Goal: Task Accomplishment & Management: Complete application form

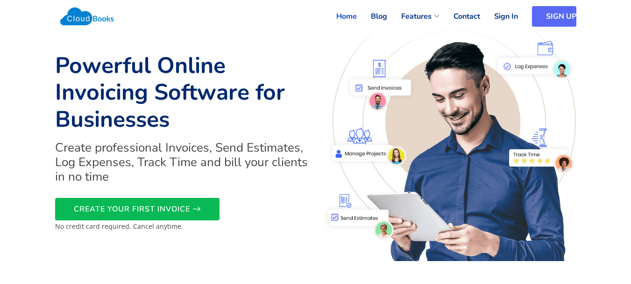
click at [561, 19] on link "SIGN UP" at bounding box center [554, 16] width 44 height 21
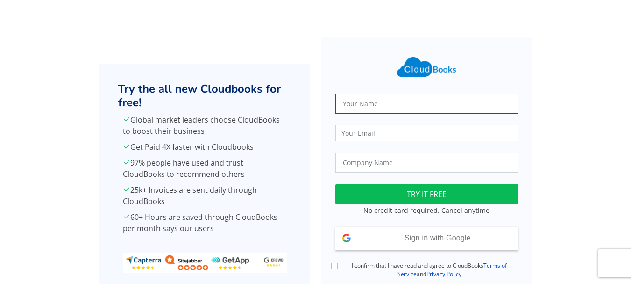
click at [343, 105] on input "text" at bounding box center [427, 103] width 183 height 20
type input "Abhishek Singh"
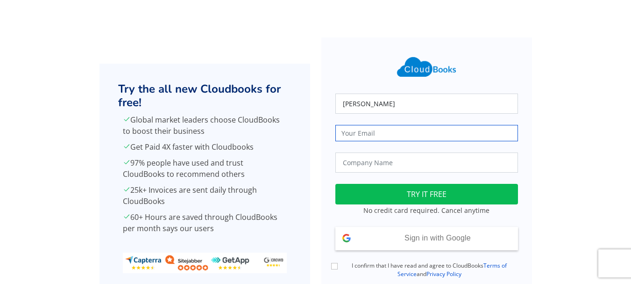
click at [358, 133] on input "email" at bounding box center [427, 133] width 183 height 16
type input "trueharvestfarm@gmail.com"
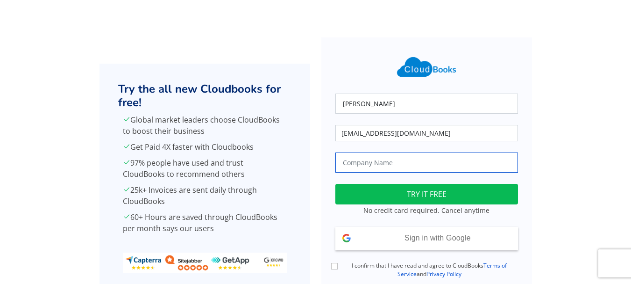
click at [386, 165] on input "text" at bounding box center [427, 162] width 183 height 20
type input "True Harvest Farms"
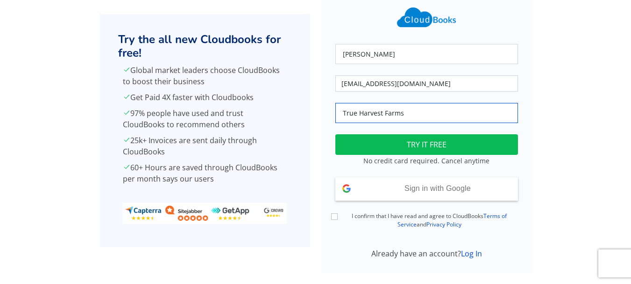
scroll to position [67, 0]
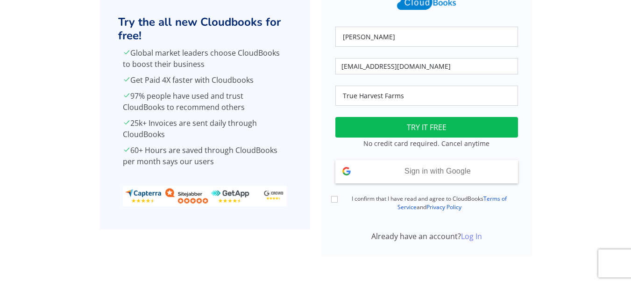
click at [464, 238] on link "Log In" at bounding box center [471, 236] width 21 height 10
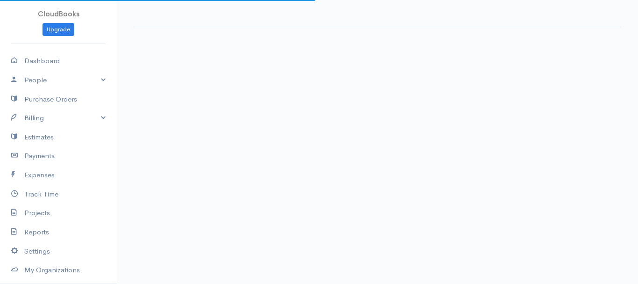
select select "365"
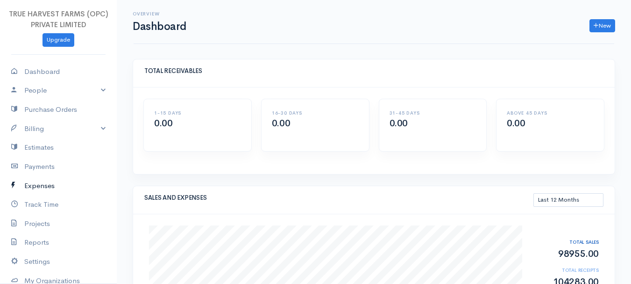
click at [42, 186] on link "Expenses" at bounding box center [58, 185] width 117 height 19
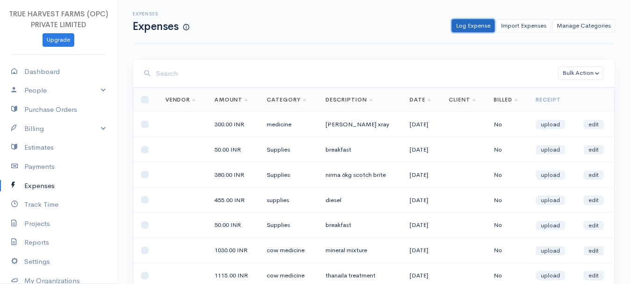
click at [476, 25] on link "Log Expense" at bounding box center [473, 26] width 43 height 14
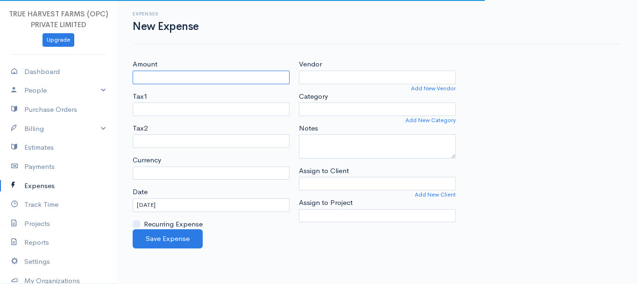
click at [159, 77] on input "Amount" at bounding box center [211, 78] width 157 height 14
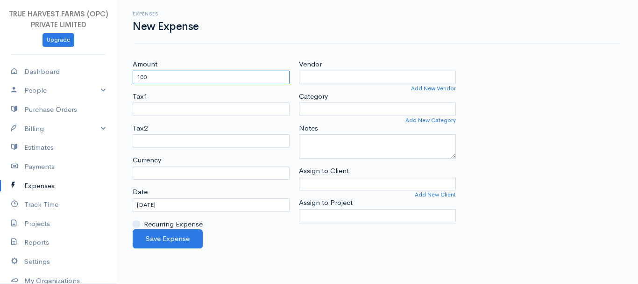
type input "100"
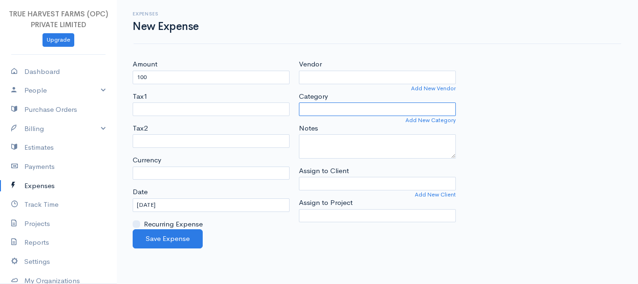
click at [323, 109] on select "Category" at bounding box center [377, 109] width 157 height 14
click at [350, 110] on select "Category" at bounding box center [377, 109] width 157 height 14
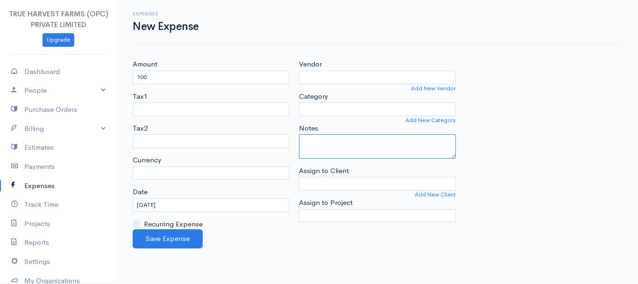
click at [311, 153] on textarea "Notes" at bounding box center [377, 146] width 157 height 24
type textarea "neomycine powder"
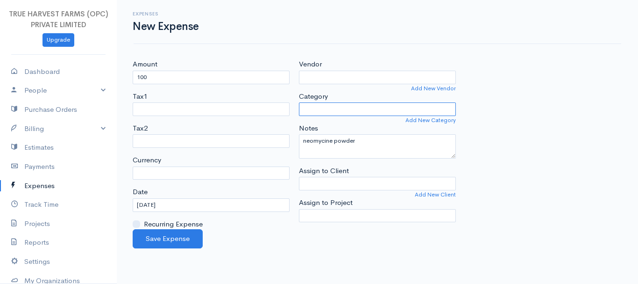
click at [320, 111] on select "Category" at bounding box center [377, 109] width 157 height 14
drag, startPoint x: 320, startPoint y: 111, endPoint x: 308, endPoint y: 106, distance: 13.0
click at [308, 106] on select "Category" at bounding box center [377, 109] width 157 height 14
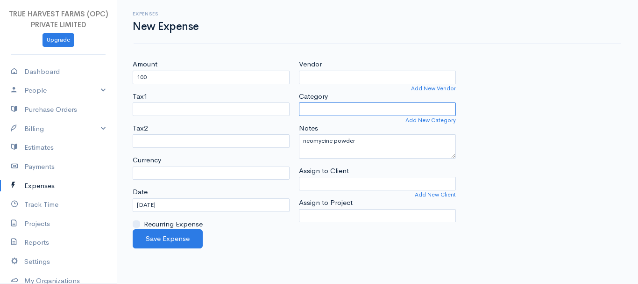
click at [308, 106] on select "Category" at bounding box center [377, 109] width 157 height 14
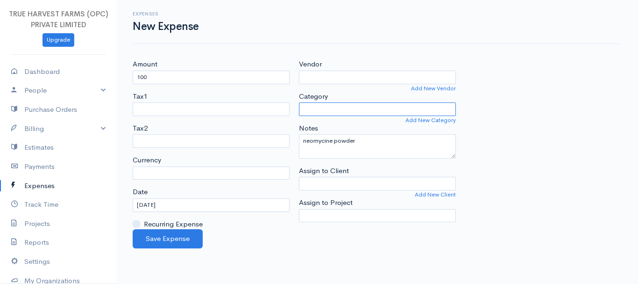
click at [308, 106] on select "Category" at bounding box center [377, 109] width 157 height 14
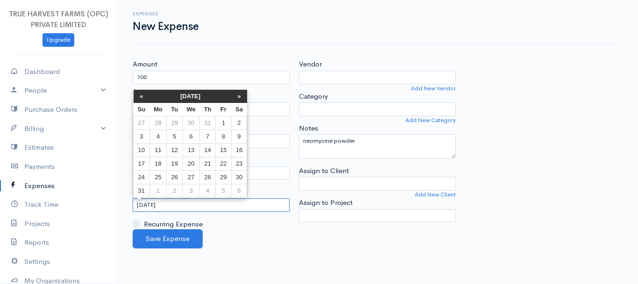
click at [143, 207] on input "19-08-2025" at bounding box center [211, 205] width 157 height 14
click at [158, 157] on td "18" at bounding box center [158, 164] width 17 height 14
type input "18-08-2025"
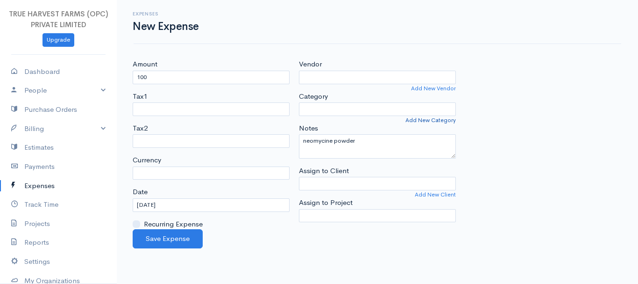
click at [433, 122] on link "Add New Category" at bounding box center [431, 120] width 50 height 8
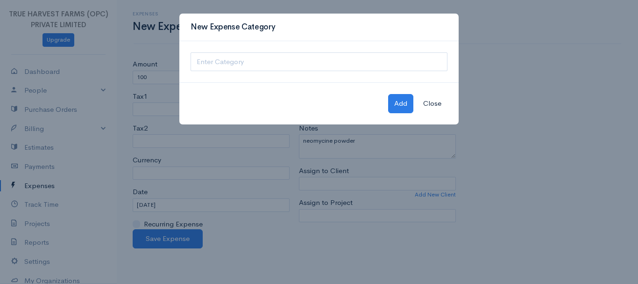
click at [439, 100] on button "Close" at bounding box center [432, 103] width 30 height 19
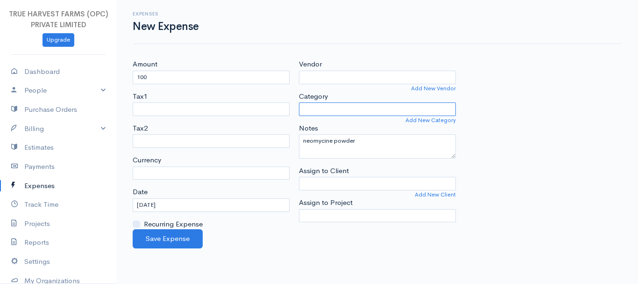
click at [312, 107] on select "Category" at bounding box center [377, 109] width 157 height 14
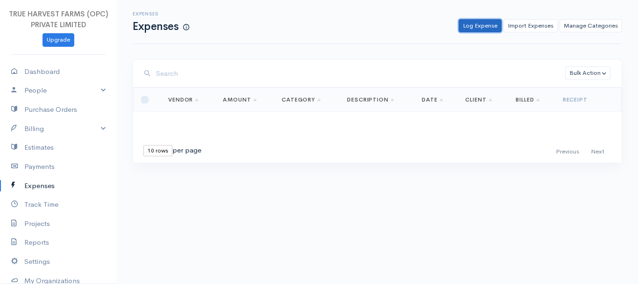
click at [478, 29] on link "Log Expense" at bounding box center [480, 26] width 43 height 14
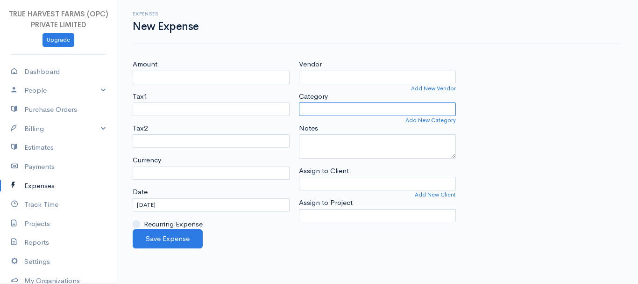
click at [323, 110] on select "Category" at bounding box center [377, 109] width 157 height 14
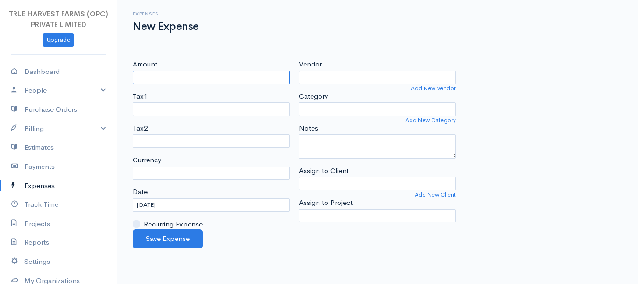
click at [143, 78] on input "Amount" at bounding box center [211, 78] width 157 height 14
type input "100"
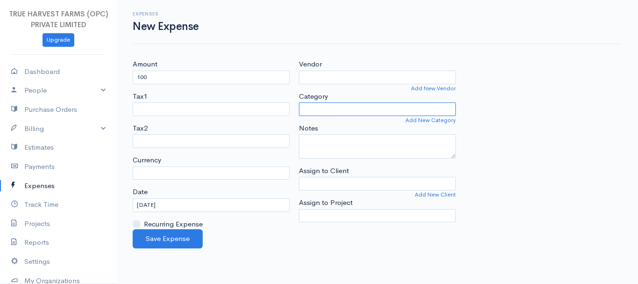
click at [314, 113] on select "Category" at bounding box center [377, 109] width 157 height 14
click at [354, 110] on select "Category" at bounding box center [377, 109] width 157 height 14
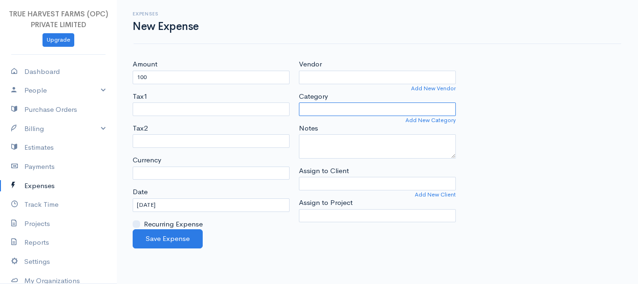
click at [354, 110] on select "Category" at bounding box center [377, 109] width 157 height 14
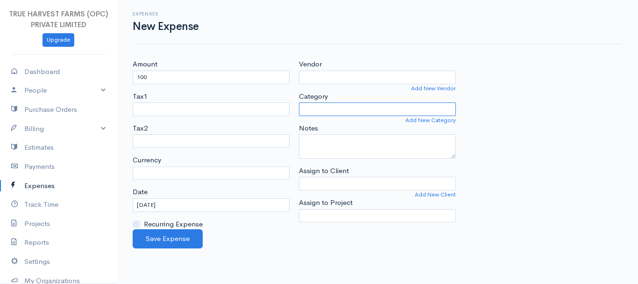
click at [354, 110] on select "Category" at bounding box center [377, 109] width 157 height 14
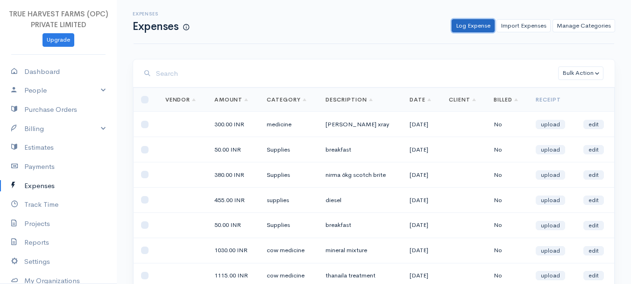
click at [477, 26] on link "Log Expense" at bounding box center [473, 26] width 43 height 14
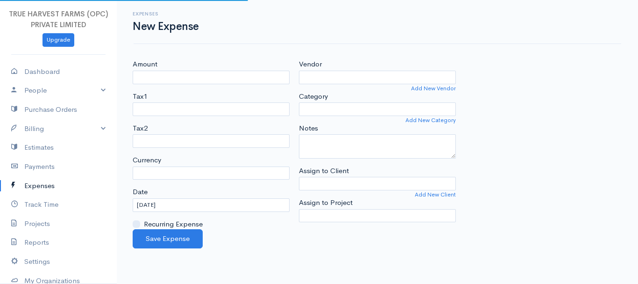
select select "INR"
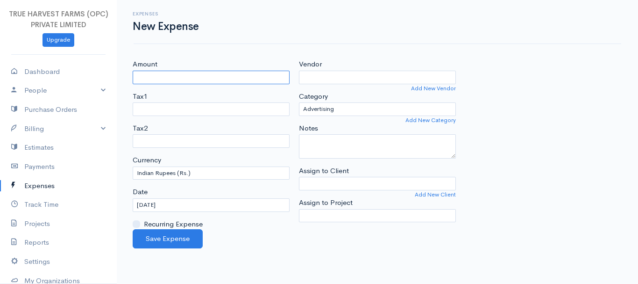
click at [151, 78] on input "Amount" at bounding box center [211, 78] width 157 height 14
type input "100"
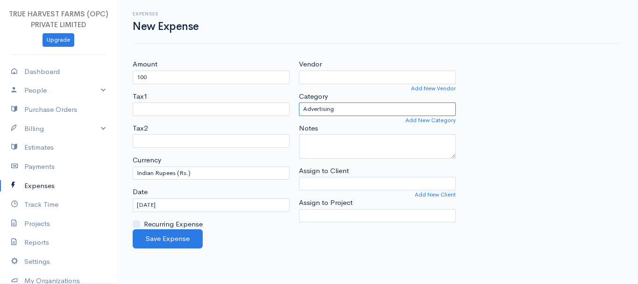
click at [324, 111] on select "Advertising Car & Truck Expenses Contractors cow medicine Education Education a…" at bounding box center [377, 109] width 157 height 14
select select "medicine"
click at [299, 102] on select "Advertising Car & Truck Expenses Contractors cow medicine Education Education a…" at bounding box center [377, 109] width 157 height 14
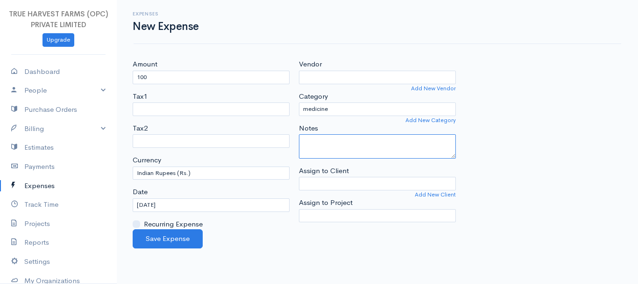
click at [320, 153] on textarea "Notes" at bounding box center [377, 146] width 157 height 24
type textarea "neomycin powder"
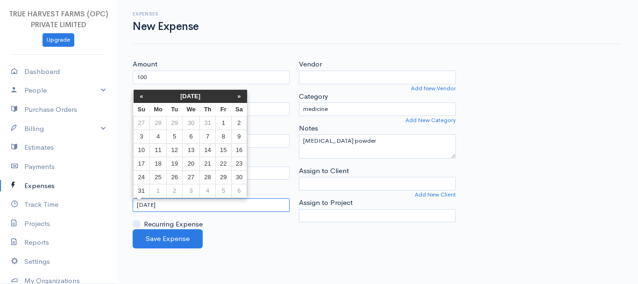
click at [143, 205] on input "19-08-2025" at bounding box center [211, 205] width 157 height 14
click at [158, 165] on td "18" at bounding box center [158, 164] width 17 height 14
type input "18-08-2025"
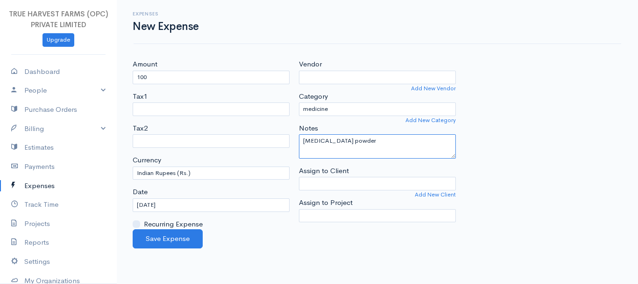
click at [358, 142] on textarea "neomycin powder" at bounding box center [377, 146] width 157 height 24
type textarea "neomycin powder chitti"
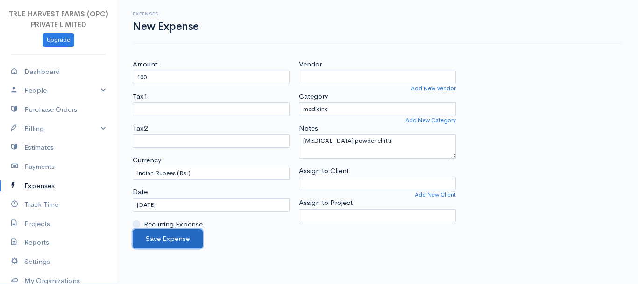
click at [157, 245] on button "Save Expense" at bounding box center [168, 238] width 70 height 19
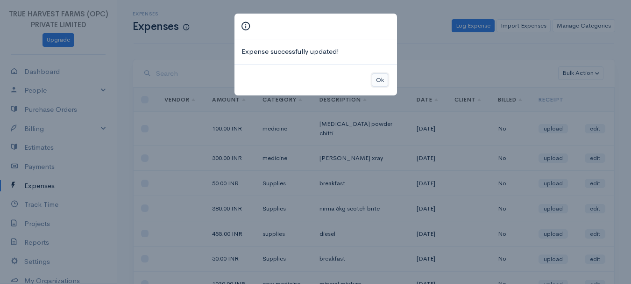
click at [383, 82] on button "Ok" at bounding box center [380, 80] width 16 height 14
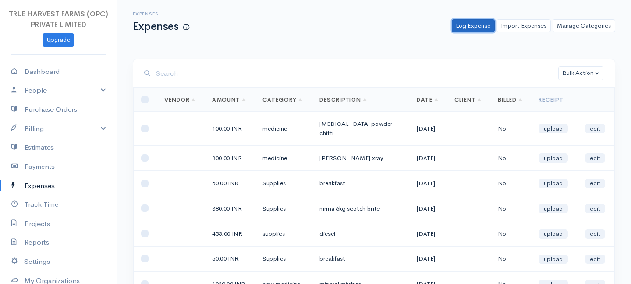
click at [478, 29] on link "Log Expense" at bounding box center [473, 26] width 43 height 14
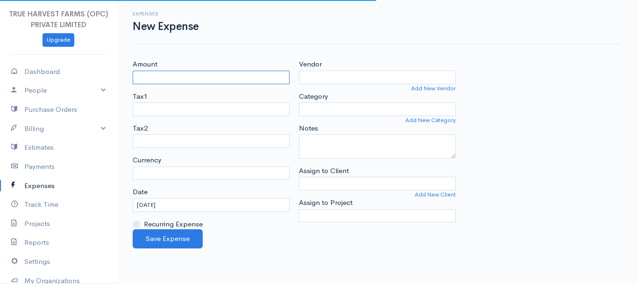
click at [145, 72] on input "Amount" at bounding box center [211, 78] width 157 height 14
type input "100"
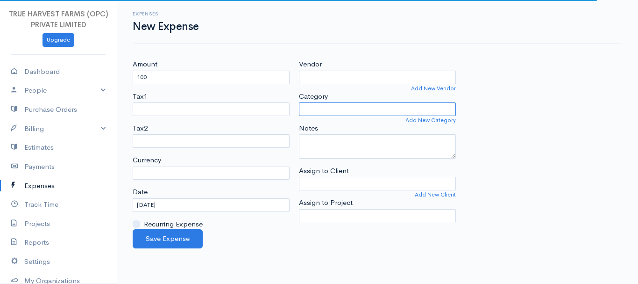
click at [325, 112] on select "Category" at bounding box center [377, 109] width 157 height 14
select select "INR"
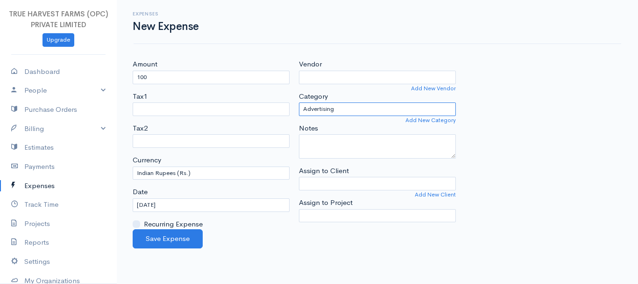
select select "Supplies"
click at [299, 102] on select "Advertising Car & Truck Expenses Contractors cow medicine Education Education a…" at bounding box center [377, 109] width 157 height 14
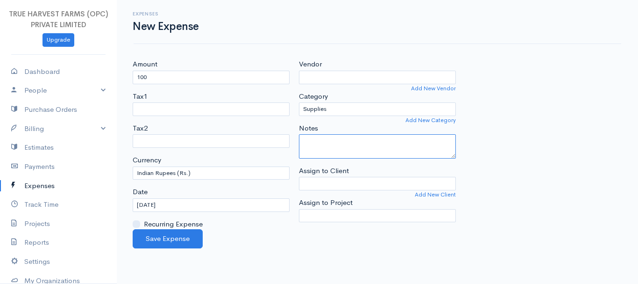
click at [331, 141] on textarea "Notes" at bounding box center [377, 146] width 157 height 24
type textarea "x"
type textarea "spray stick"
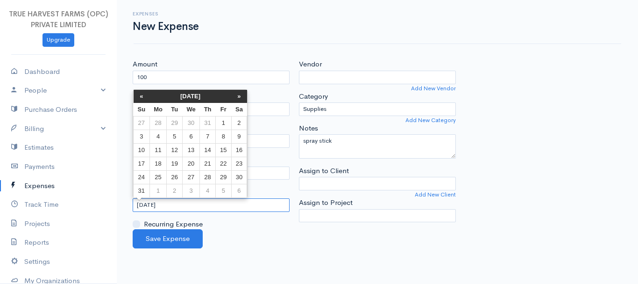
click at [142, 206] on input "19-08-2025" at bounding box center [211, 205] width 157 height 14
click at [163, 162] on td "18" at bounding box center [158, 164] width 17 height 14
type input "18-08-2025"
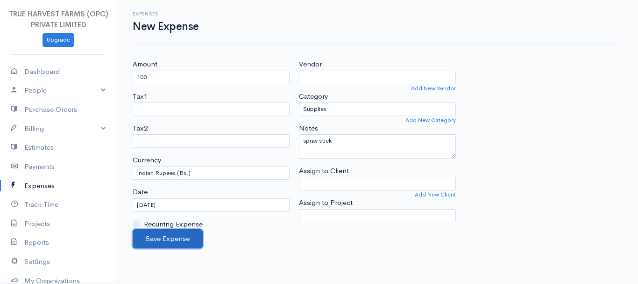
click at [156, 236] on button "Save Expense" at bounding box center [168, 238] width 70 height 19
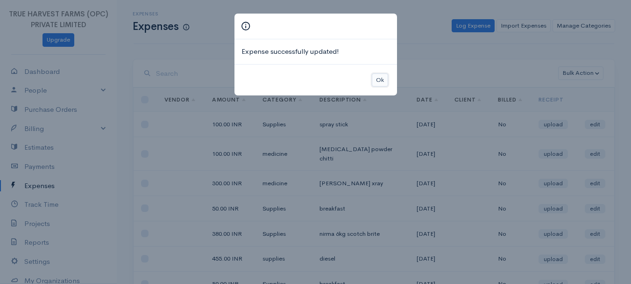
click at [379, 80] on button "Ok" at bounding box center [380, 80] width 16 height 14
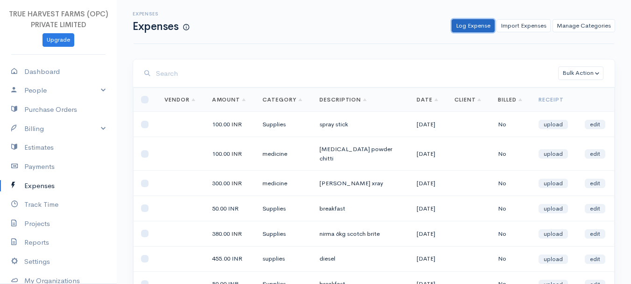
click at [482, 21] on link "Log Expense" at bounding box center [473, 26] width 43 height 14
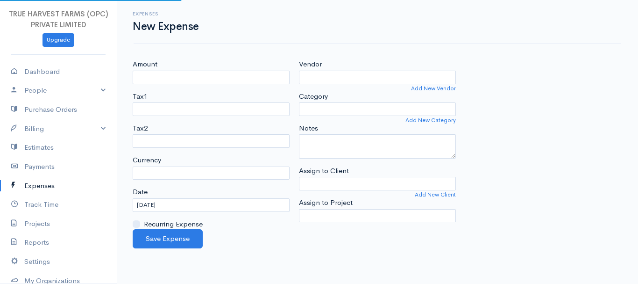
select select "INR"
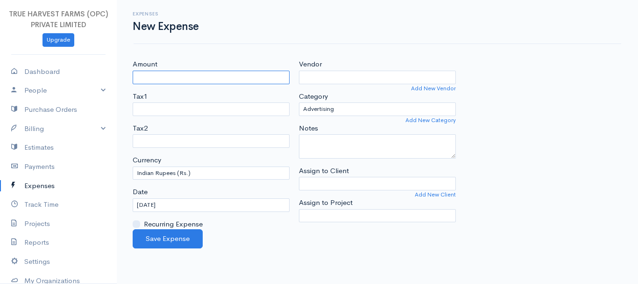
click at [147, 75] on input "Amount" at bounding box center [211, 78] width 157 height 14
type input "50"
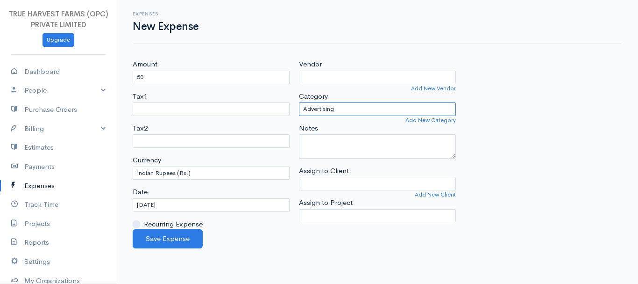
click at [334, 110] on select "Advertising Car & Truck Expenses Contractors cow medicine Education Education a…" at bounding box center [377, 109] width 157 height 14
select select "Supplies"
click at [299, 102] on select "Advertising Car & Truck Expenses Contractors cow medicine Education Education a…" at bounding box center [377, 109] width 157 height 14
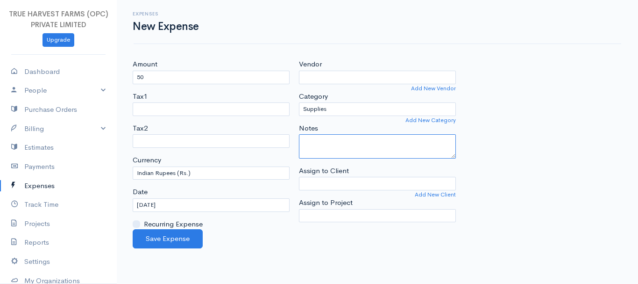
click at [309, 138] on textarea "Notes" at bounding box center [377, 146] width 157 height 24
click at [301, 140] on textarea "reakfast" at bounding box center [377, 146] width 157 height 24
type textarea "breakfast"
click at [148, 206] on input "19-08-2025" at bounding box center [211, 205] width 157 height 14
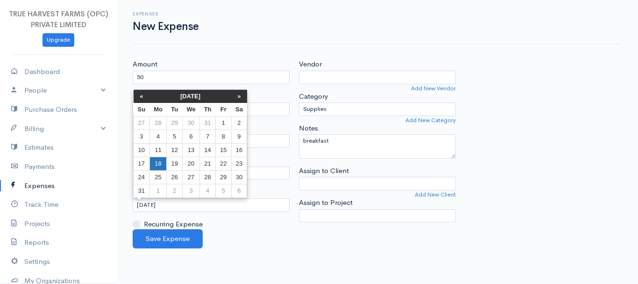
click at [164, 160] on td "18" at bounding box center [158, 164] width 17 height 14
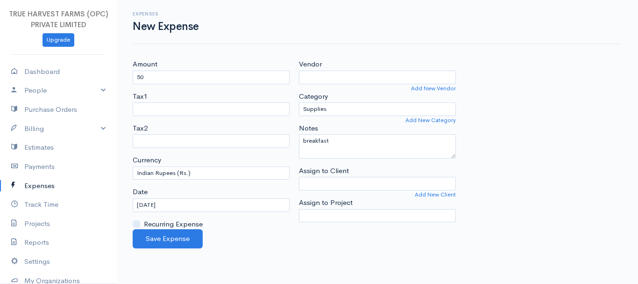
type input "18-08-2025"
click at [168, 236] on button "Save Expense" at bounding box center [168, 238] width 70 height 19
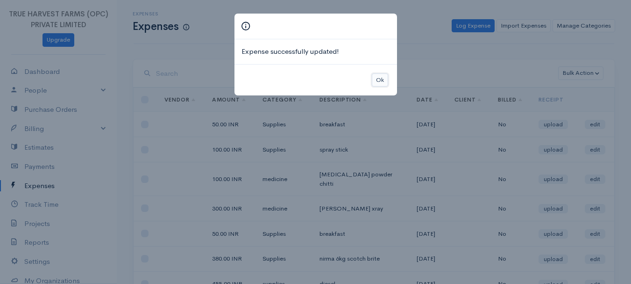
click at [383, 82] on button "Ok" at bounding box center [380, 80] width 16 height 14
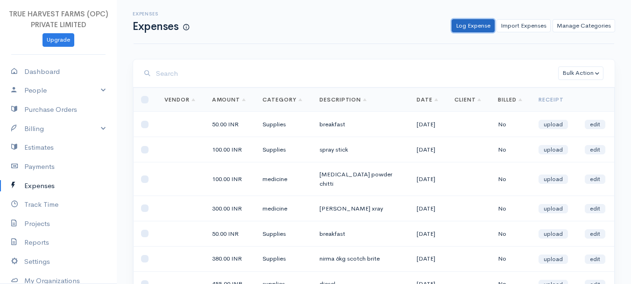
click at [469, 27] on link "Log Expense" at bounding box center [473, 26] width 43 height 14
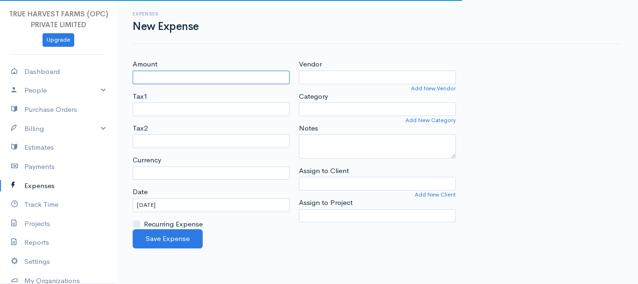
click at [148, 77] on input "Amount" at bounding box center [211, 78] width 157 height 14
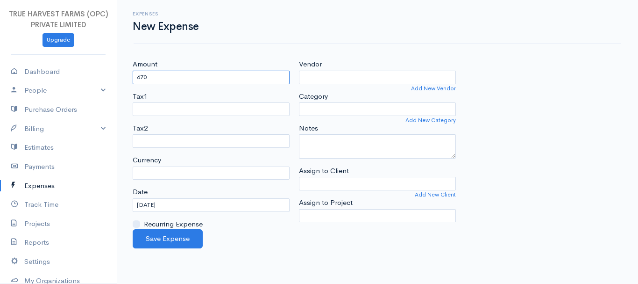
type input "670"
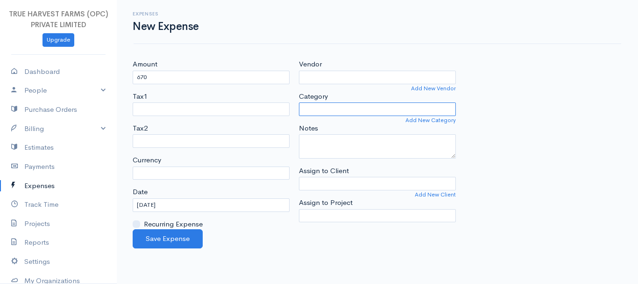
click at [336, 103] on select "Category" at bounding box center [377, 109] width 157 height 14
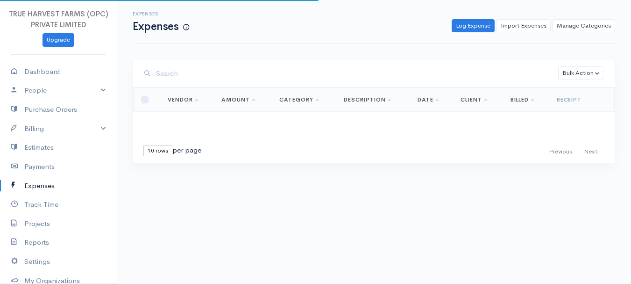
select select "365"
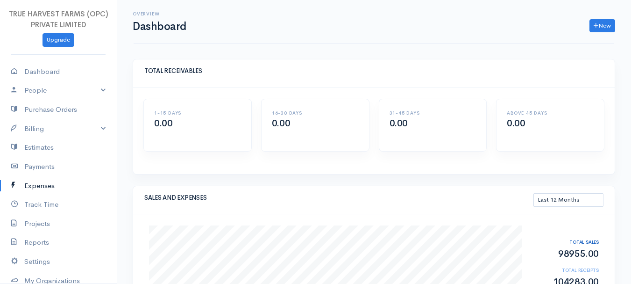
click at [57, 187] on link "Expenses" at bounding box center [58, 185] width 117 height 19
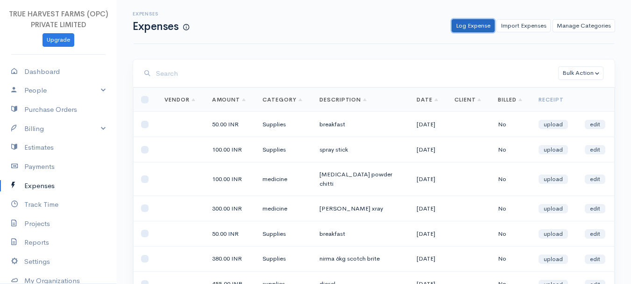
click at [473, 26] on link "Log Expense" at bounding box center [473, 26] width 43 height 14
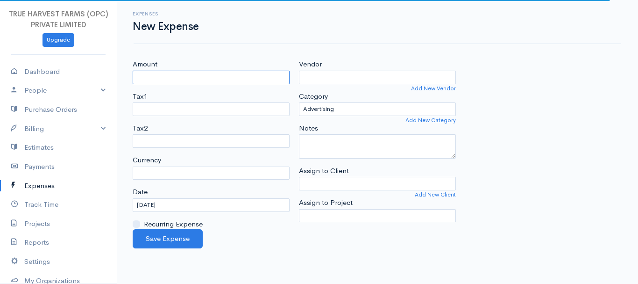
select select "INR"
click at [144, 77] on input "Amount" at bounding box center [211, 78] width 157 height 14
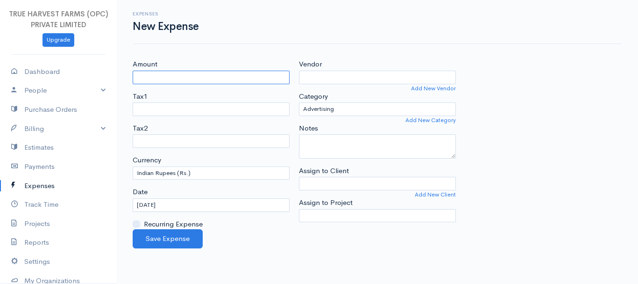
click at [153, 77] on input "Amount" at bounding box center [211, 78] width 157 height 14
type input "670"
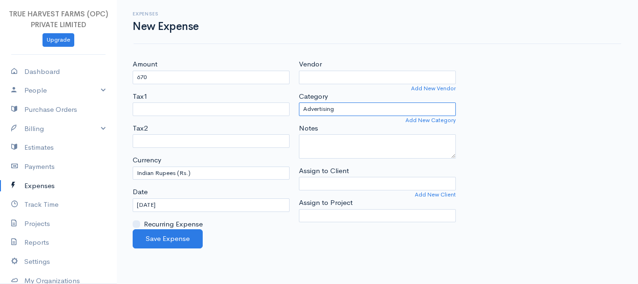
click at [310, 105] on select "Advertising Car & Truck Expenses Contractors cow medicine Education Education a…" at bounding box center [377, 109] width 157 height 14
select select "Supplies"
click at [299, 102] on select "Advertising Car & Truck Expenses Contractors cow medicine Education Education a…" at bounding box center [377, 109] width 157 height 14
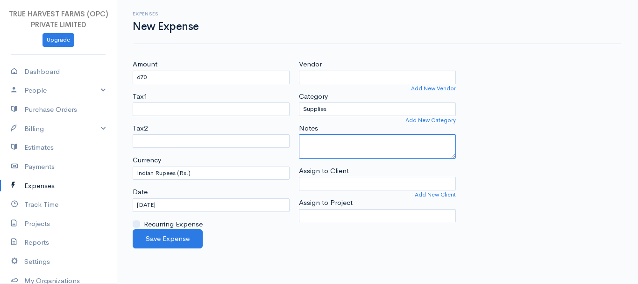
click at [323, 149] on textarea "Notes" at bounding box center [377, 146] width 157 height 24
type textarea "vimal xray material"
click at [151, 211] on input "19-08-2025" at bounding box center [211, 205] width 157 height 14
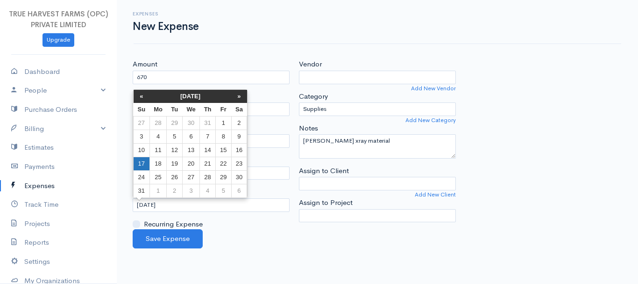
click at [144, 161] on td "17" at bounding box center [142, 164] width 16 height 14
type input "17-08-2025"
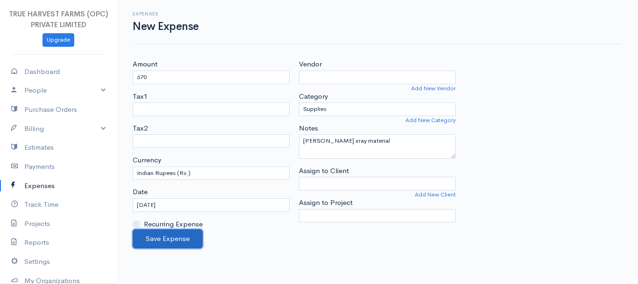
click at [188, 236] on button "Save Expense" at bounding box center [168, 238] width 70 height 19
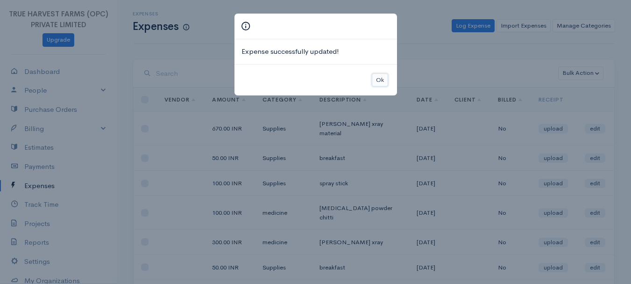
click at [377, 84] on button "Ok" at bounding box center [380, 80] width 16 height 14
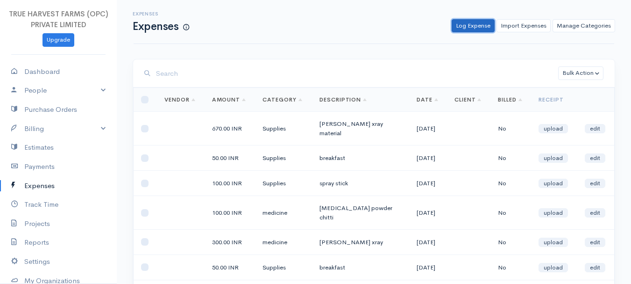
click at [485, 24] on link "Log Expense" at bounding box center [473, 26] width 43 height 14
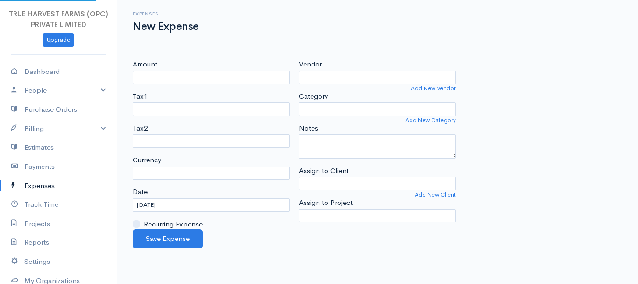
select select "INR"
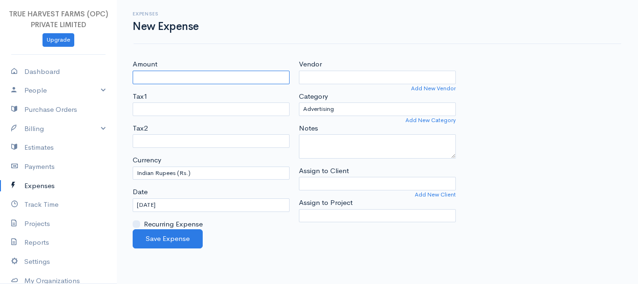
click at [154, 81] on input "Amount" at bounding box center [211, 78] width 157 height 14
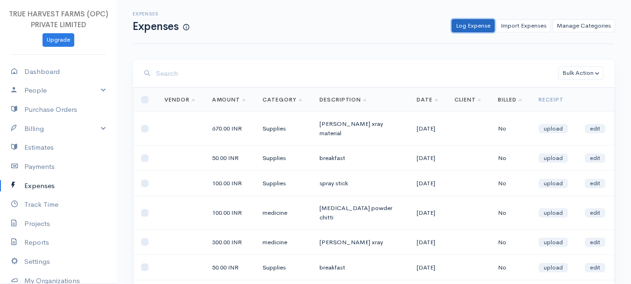
click at [476, 29] on link "Log Expense" at bounding box center [473, 26] width 43 height 14
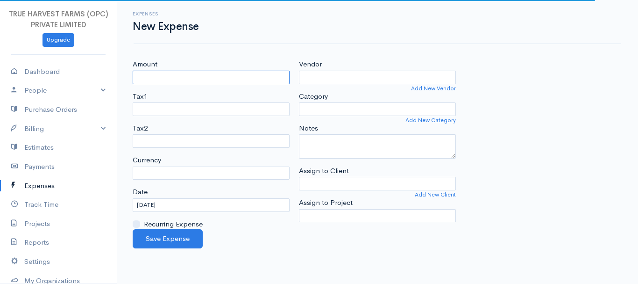
click at [150, 76] on input "Amount" at bounding box center [211, 78] width 157 height 14
type input "50"
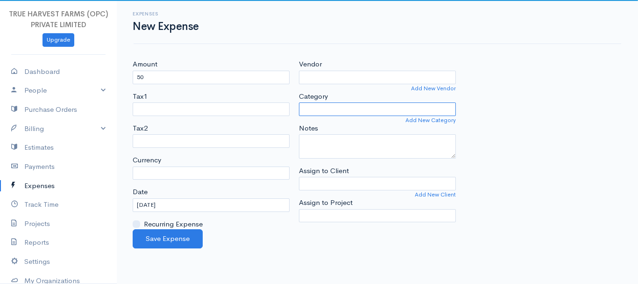
click at [353, 104] on select "Category" at bounding box center [377, 109] width 157 height 14
select select "INR"
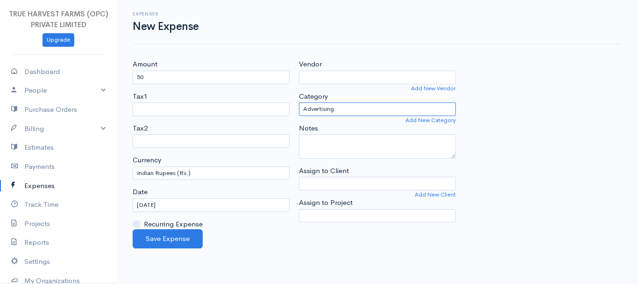
select select "Supplies"
click at [299, 102] on select "Advertising Car & Truck Expenses Contractors cow medicine Education Education a…" at bounding box center [377, 109] width 157 height 14
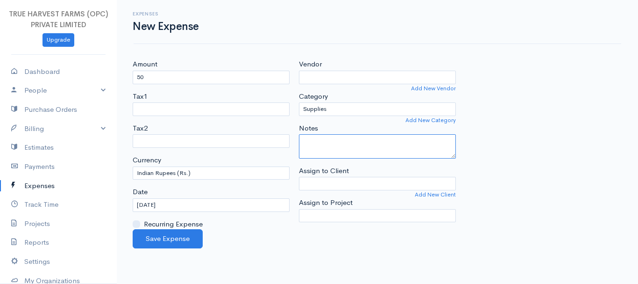
click at [308, 142] on textarea "Notes" at bounding box center [377, 146] width 157 height 24
type textarea "breakfast"
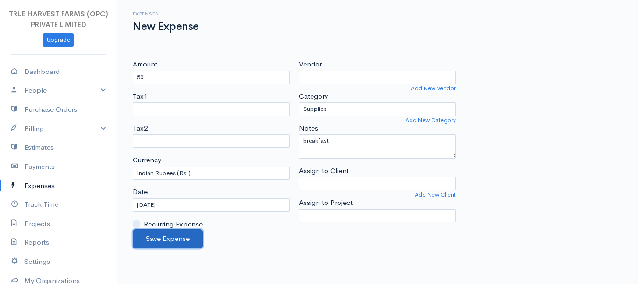
click at [159, 243] on button "Save Expense" at bounding box center [168, 238] width 70 height 19
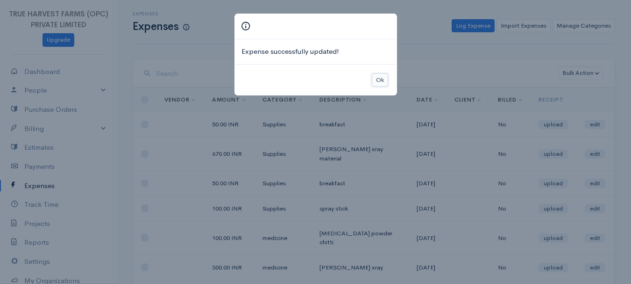
click at [383, 77] on button "Ok" at bounding box center [380, 80] width 16 height 14
